Goal: Task Accomplishment & Management: Use online tool/utility

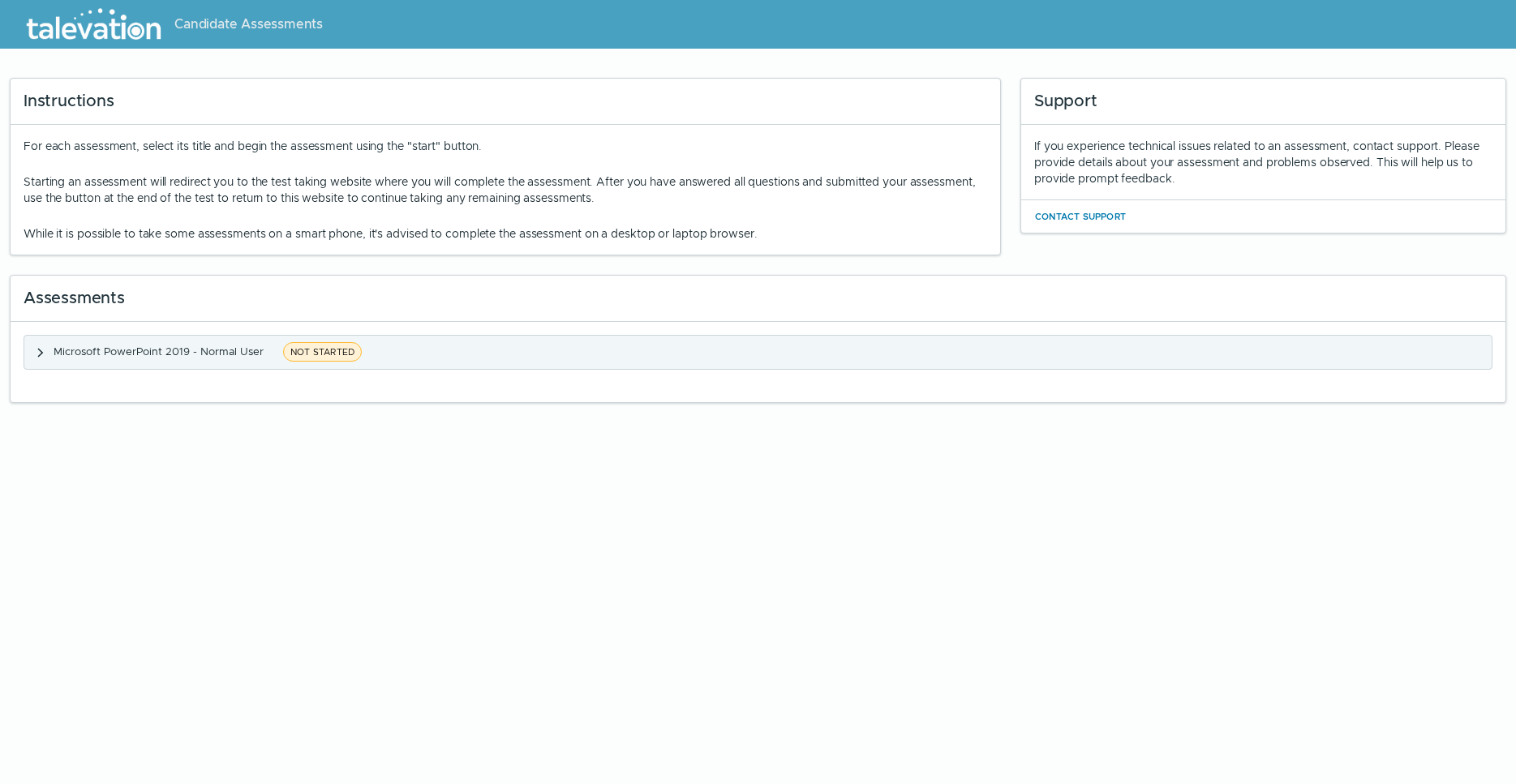
click at [185, 353] on span "Microsoft PowerPoint 2019 - Normal User" at bounding box center [159, 351] width 210 height 14
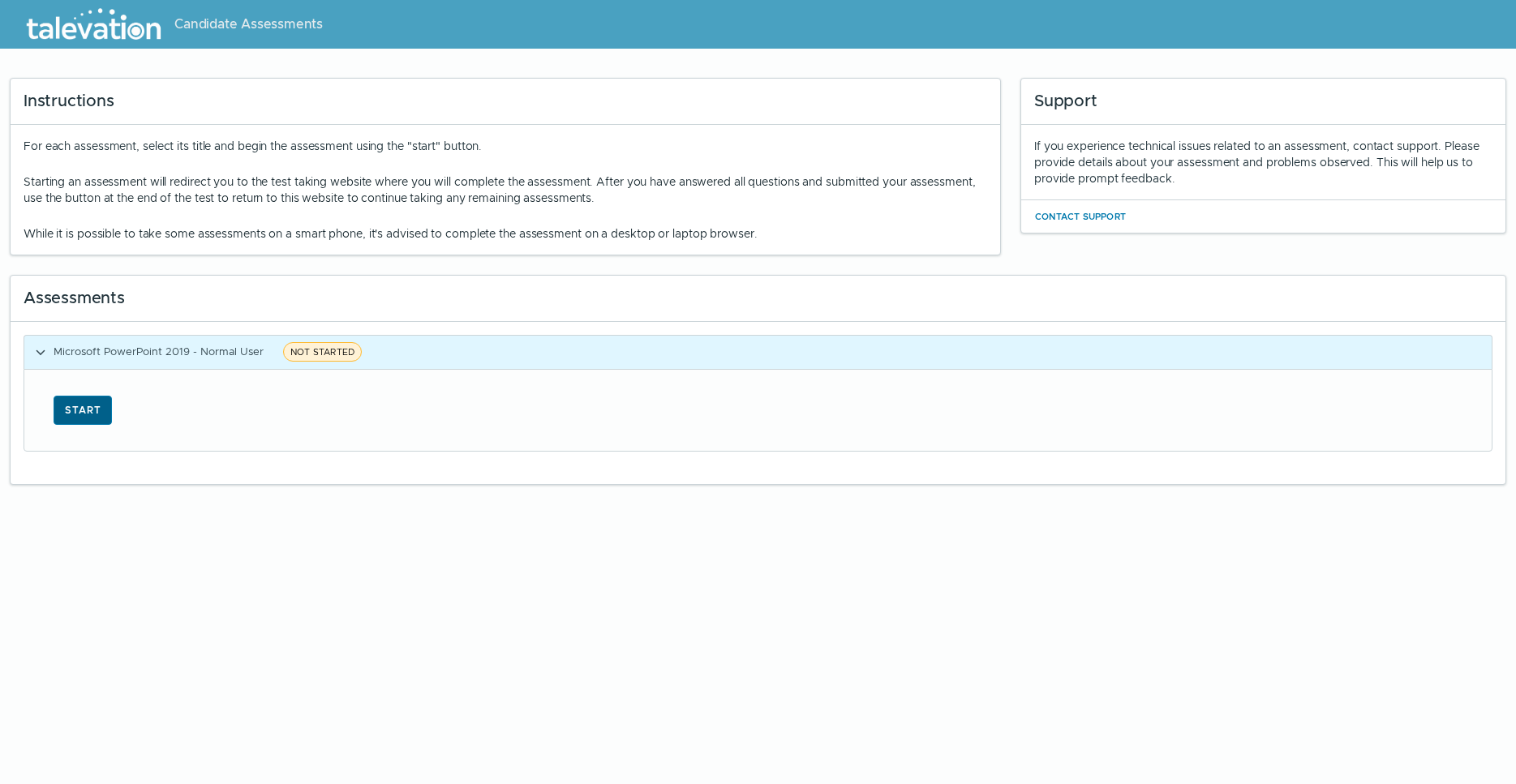
click at [67, 416] on button "Start" at bounding box center [83, 410] width 58 height 29
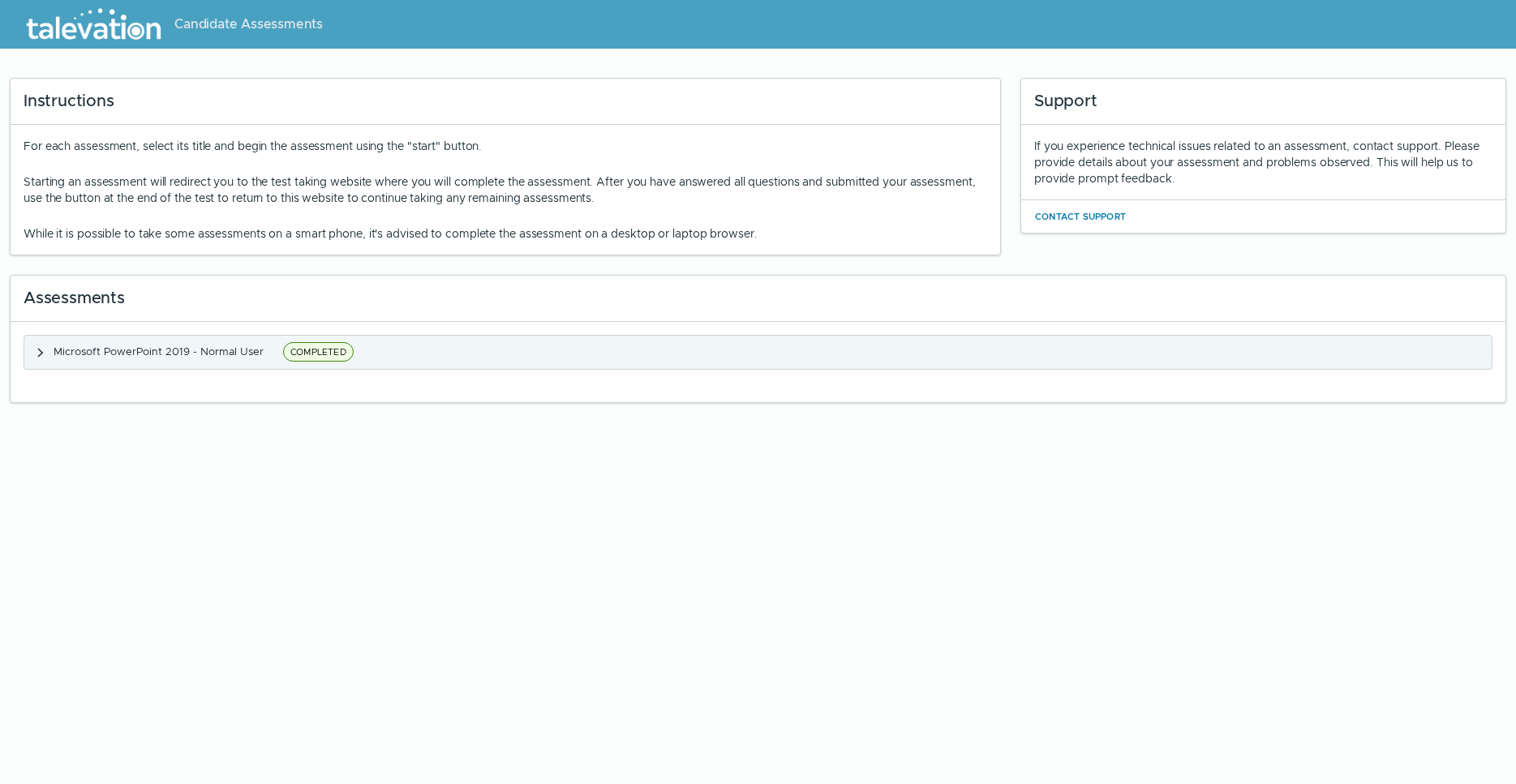
click at [141, 354] on span "Microsoft PowerPoint 2019 - Normal User" at bounding box center [159, 351] width 210 height 14
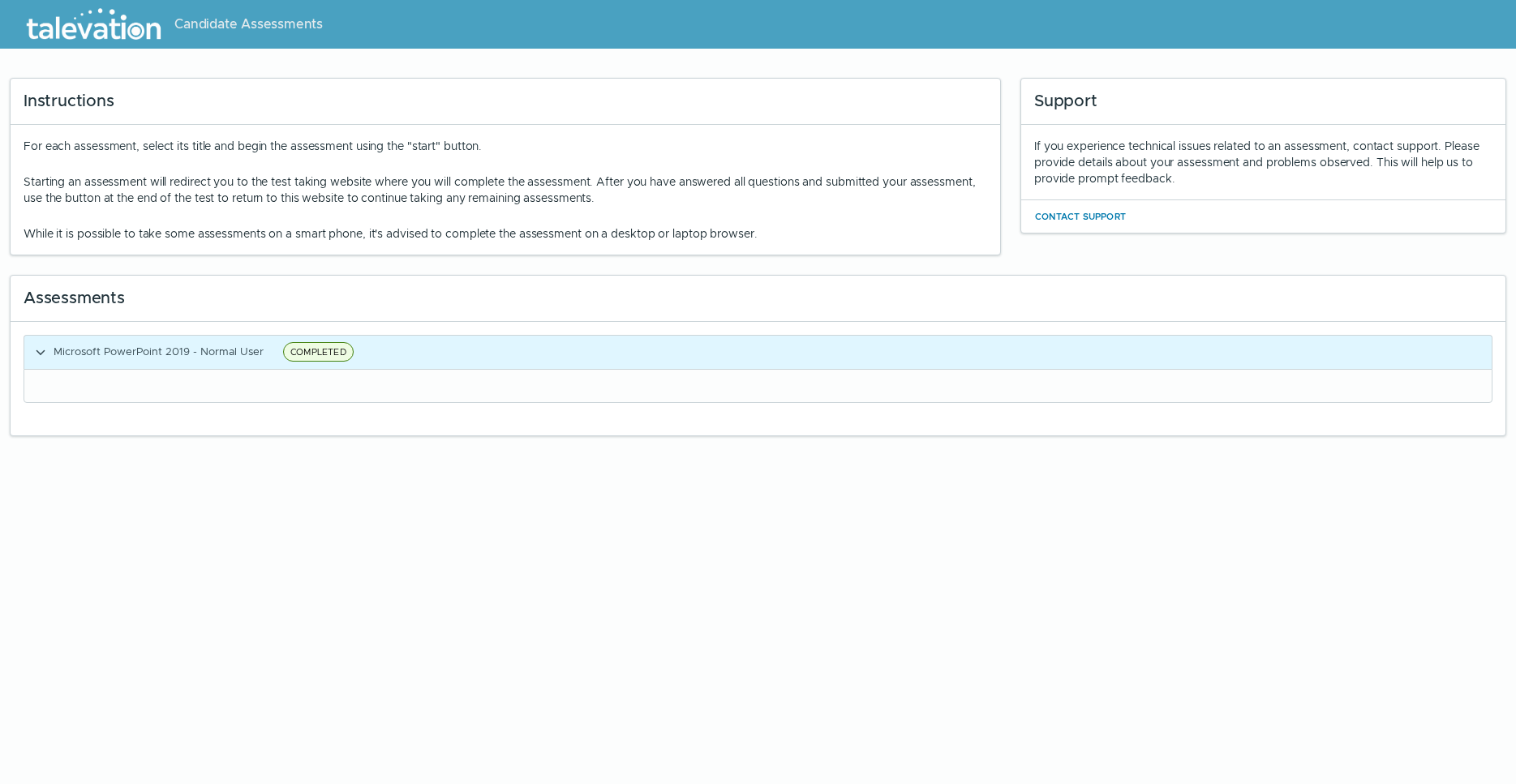
click at [743, 377] on div at bounding box center [758, 386] width 1468 height 33
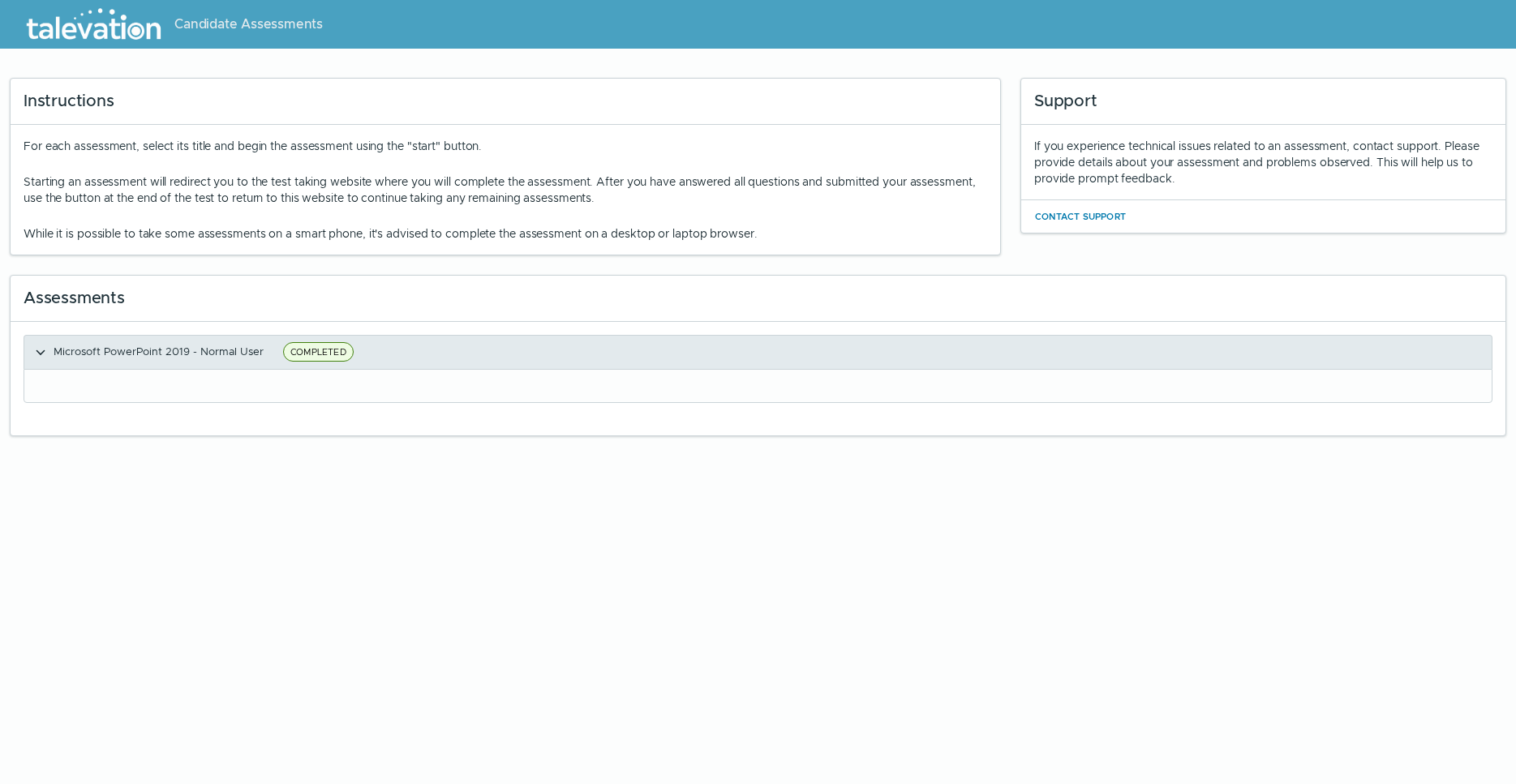
click at [745, 360] on button "Microsoft PowerPoint 2019 - Normal User COMPLETED" at bounding box center [758, 352] width 1468 height 33
